Goal: Find specific fact: Find contact information

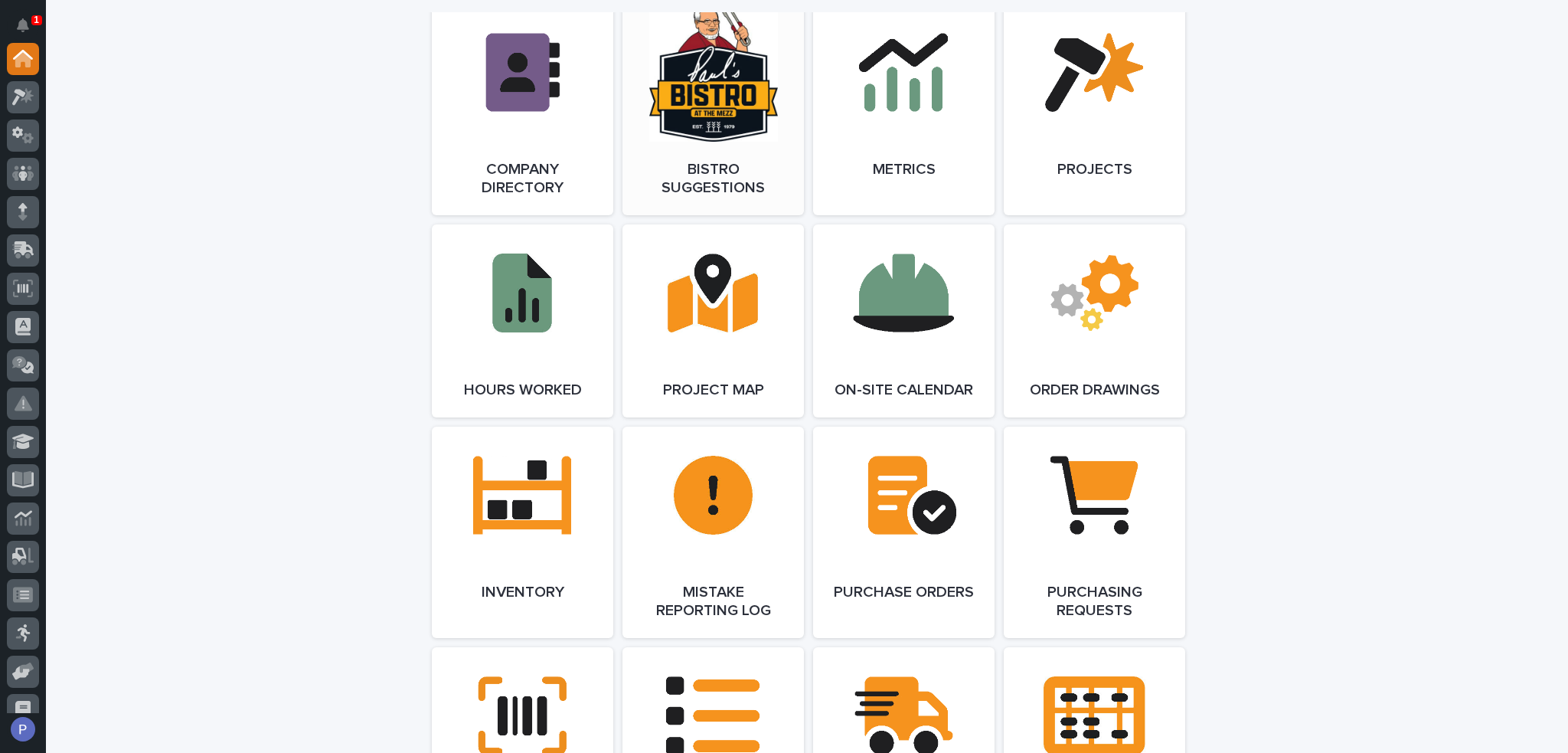
scroll to position [842, 0]
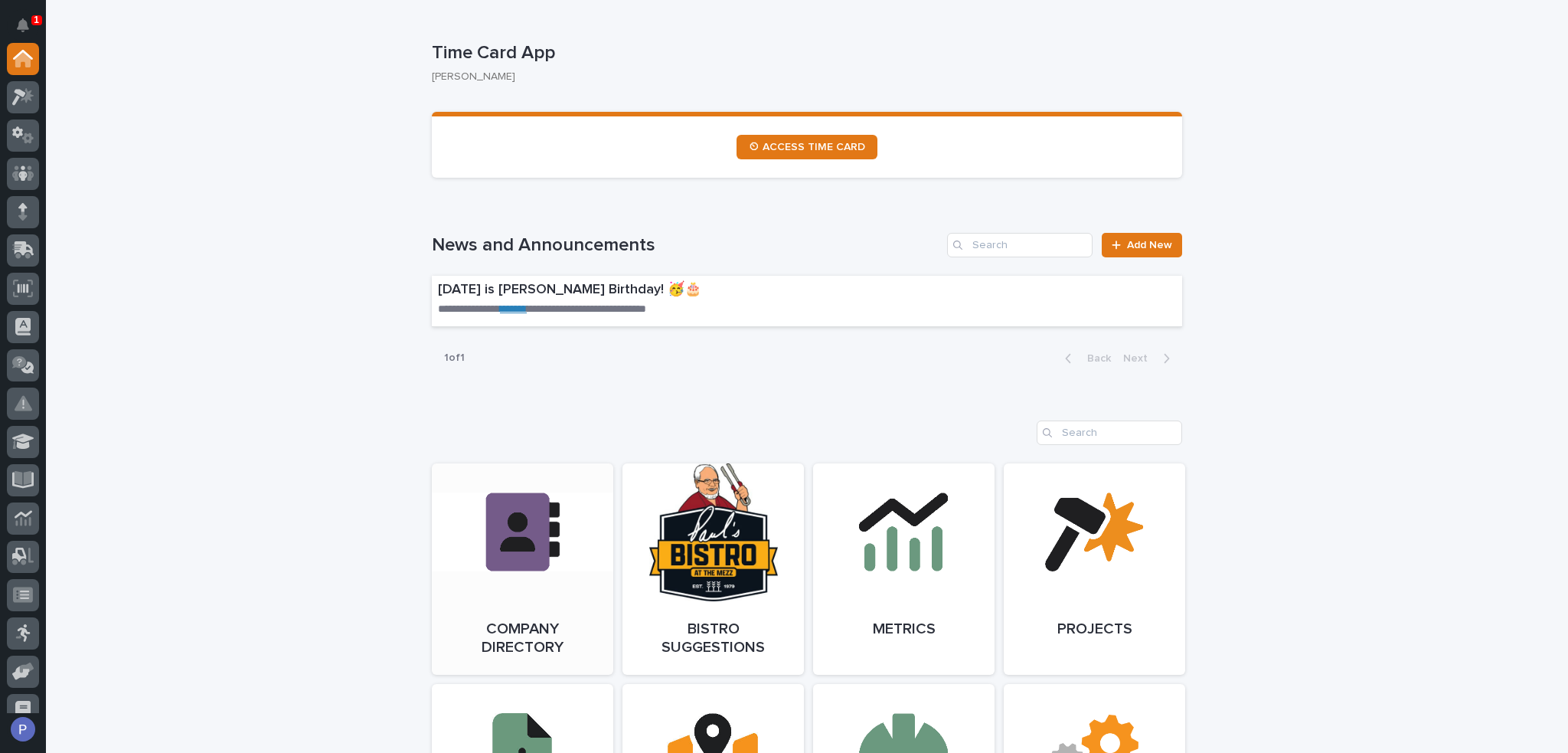
click at [551, 529] on link "Open Link" at bounding box center [522, 569] width 181 height 211
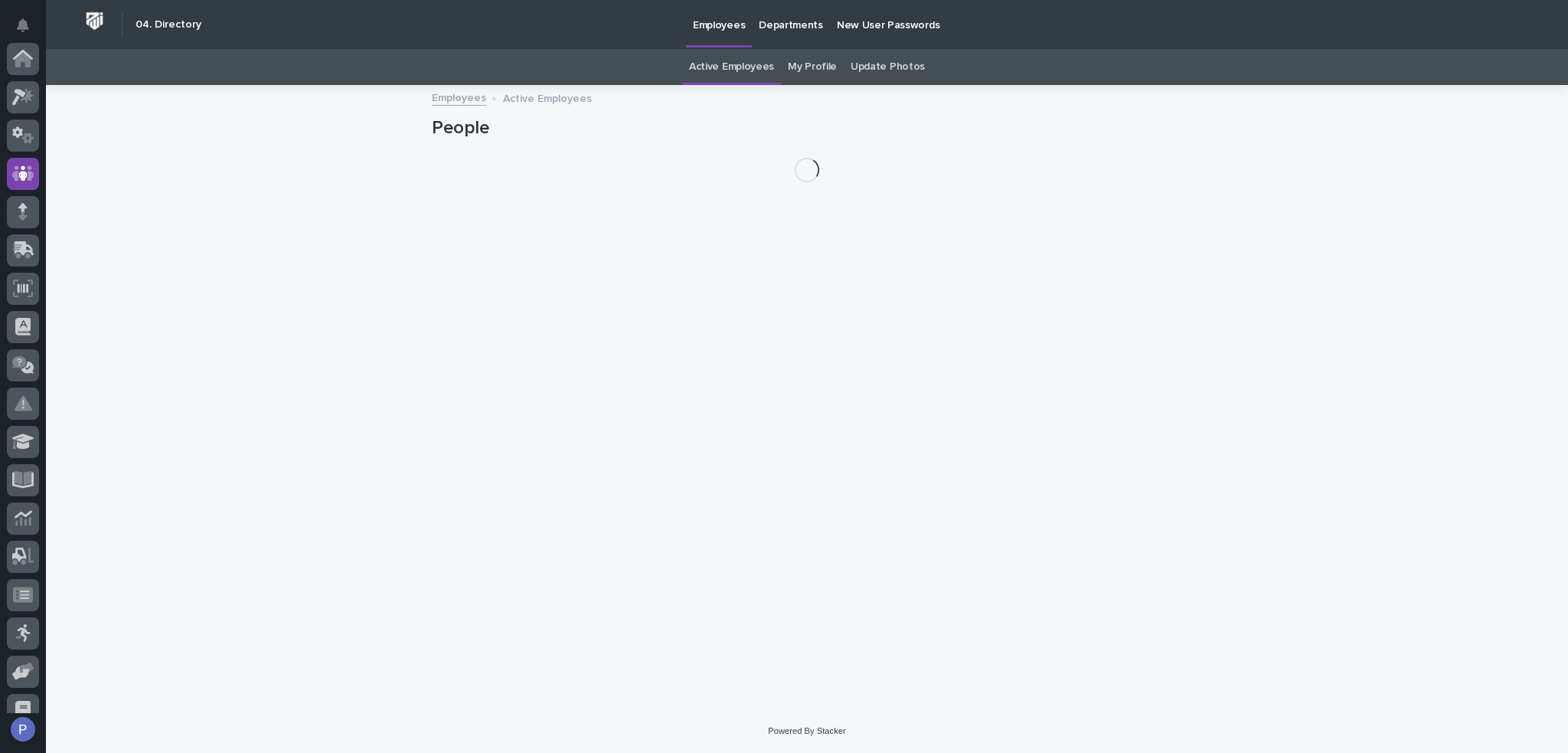
scroll to position [115, 0]
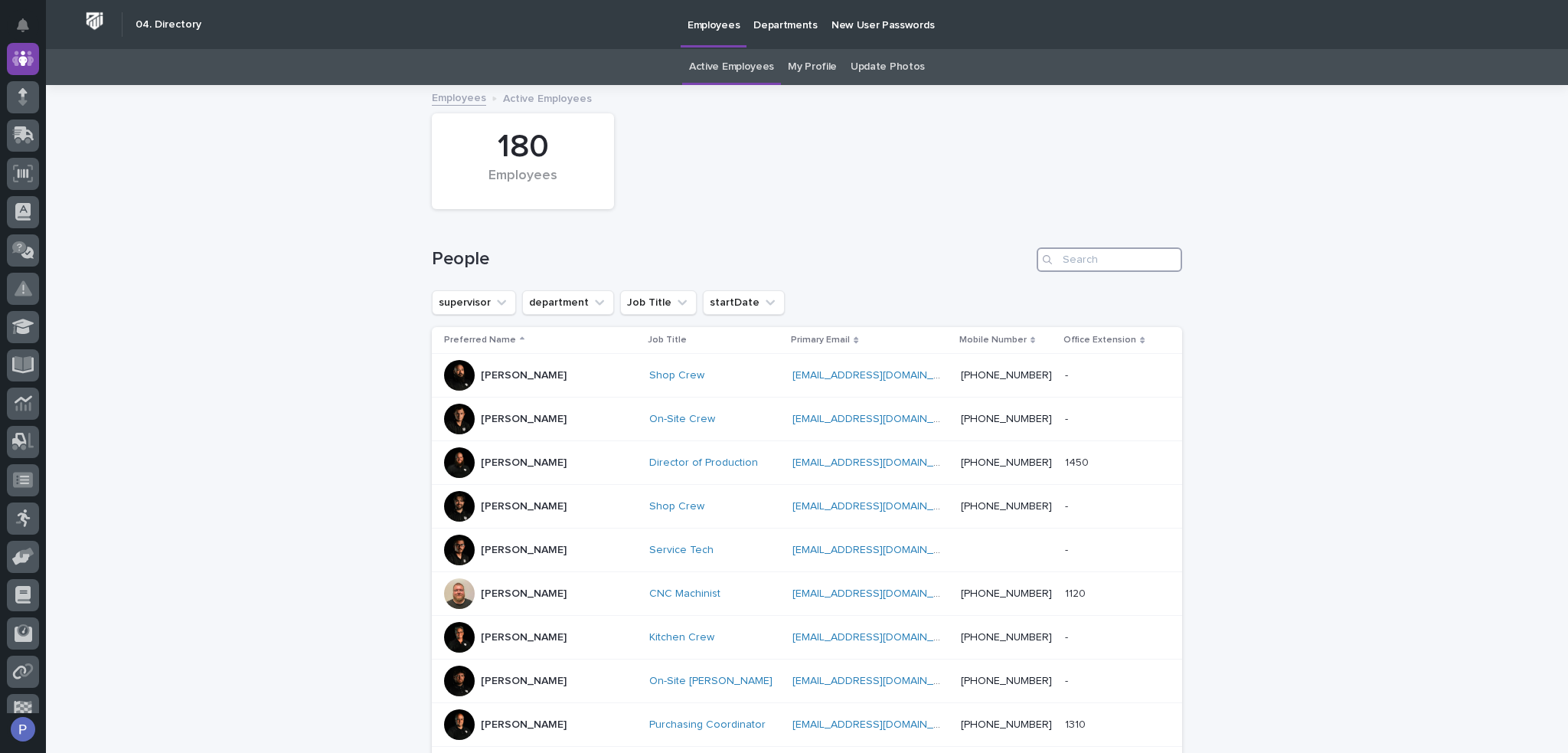
click at [1078, 257] on input "Search" at bounding box center [1109, 259] width 145 height 25
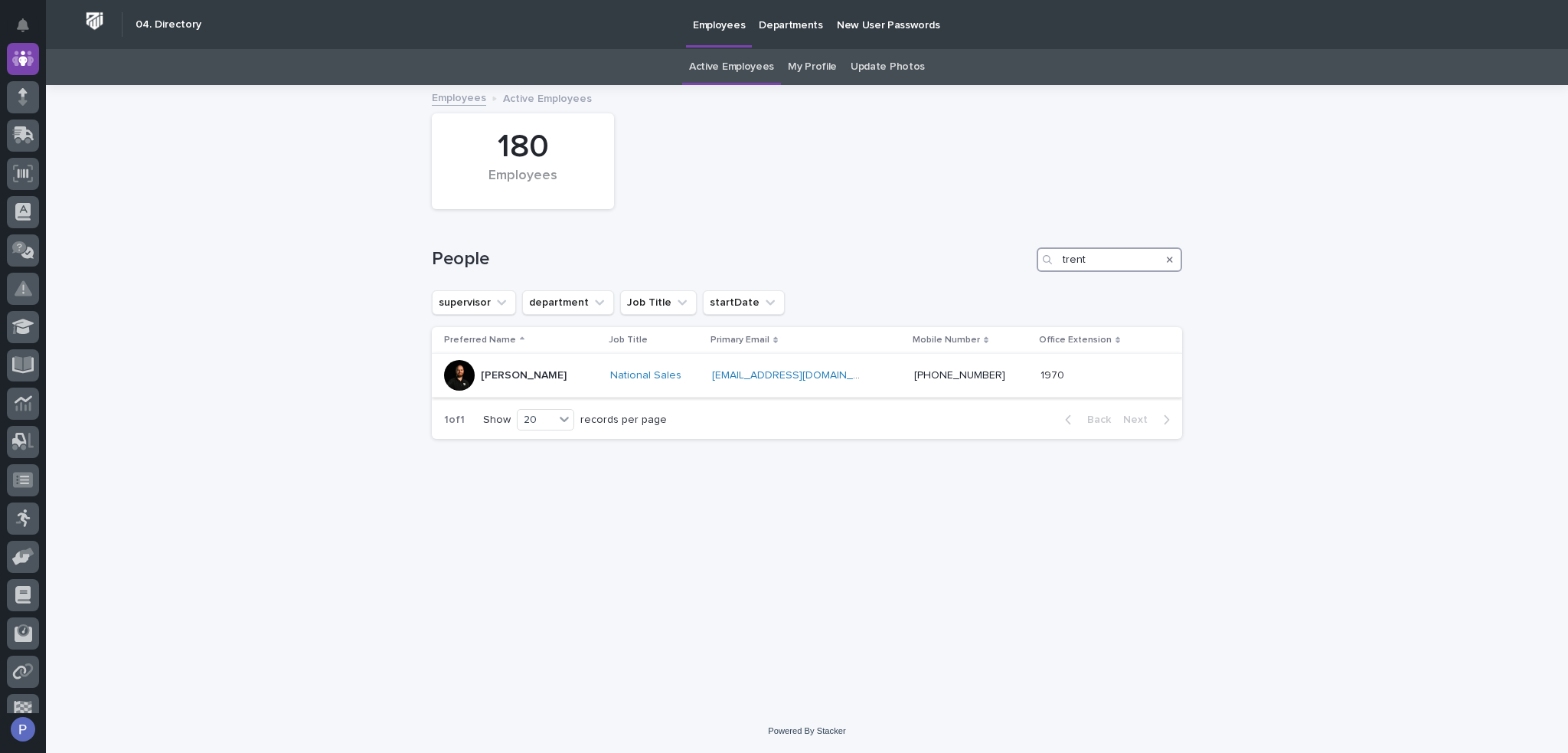
type input "trent"
click at [784, 377] on link "[EMAIL_ADDRESS][DOMAIN_NAME]" at bounding box center [798, 375] width 173 height 10
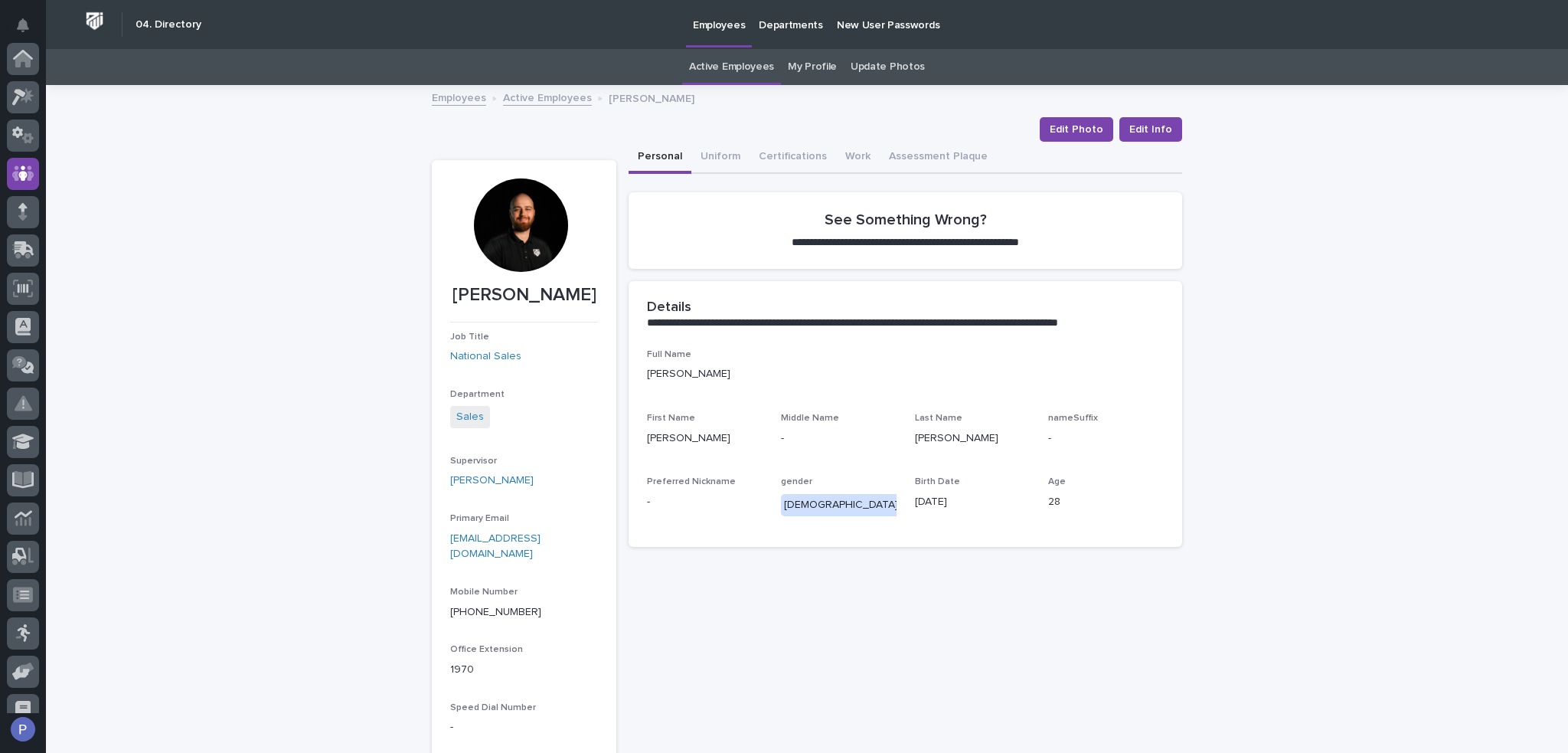
scroll to position [115, 0]
drag, startPoint x: 591, startPoint y: 295, endPoint x: 436, endPoint y: 300, distance: 155.1
click at [436, 300] on section "[PERSON_NAME] Job Title National Sales Department Sales Supervisor [PERSON_NAME…" at bounding box center [524, 483] width 185 height 647
copy p "[PERSON_NAME]"
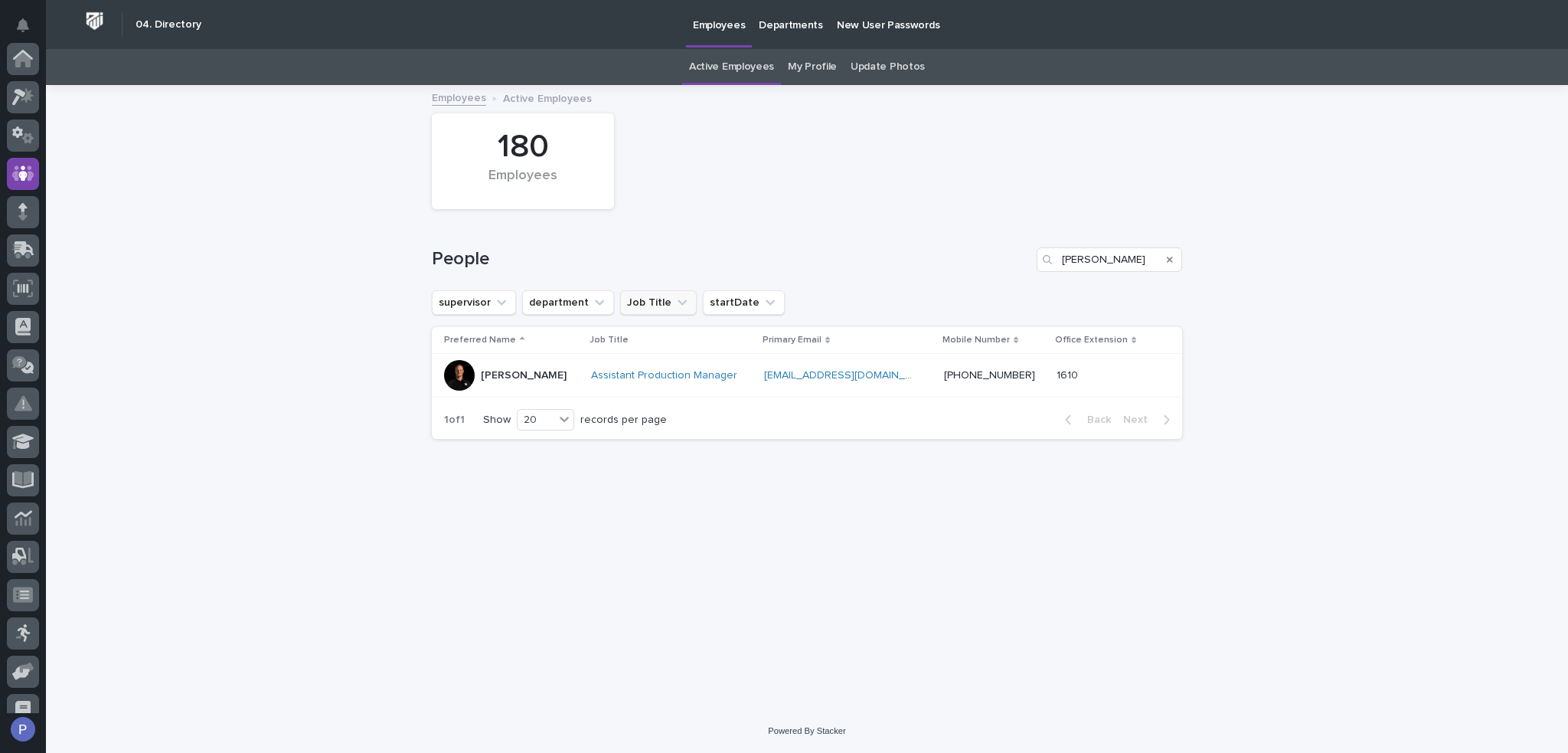
scroll to position [115, 0]
